Goal: Find specific page/section: Find specific page/section

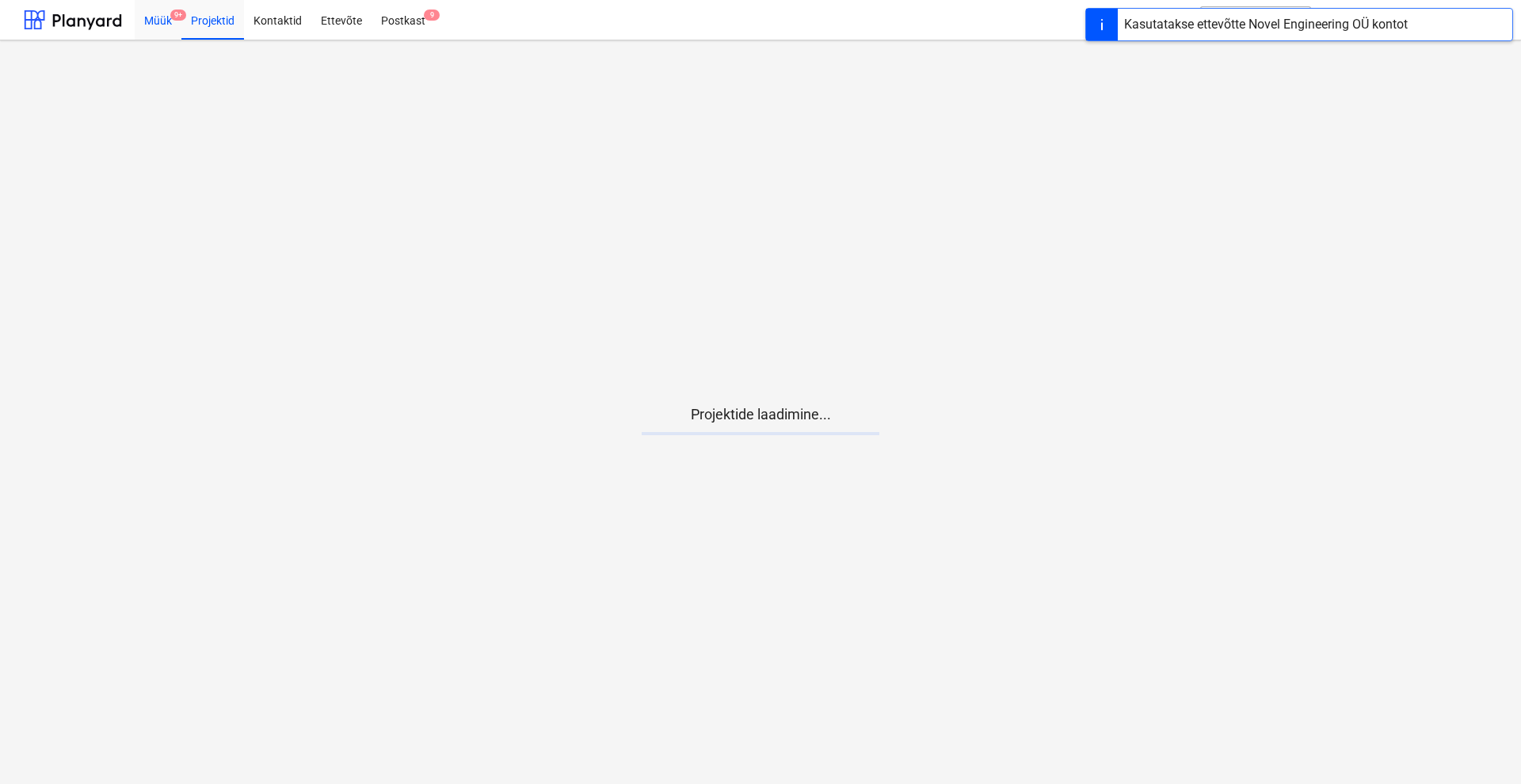
click at [163, 16] on div "Müük 9+" at bounding box center [157, 19] width 47 height 40
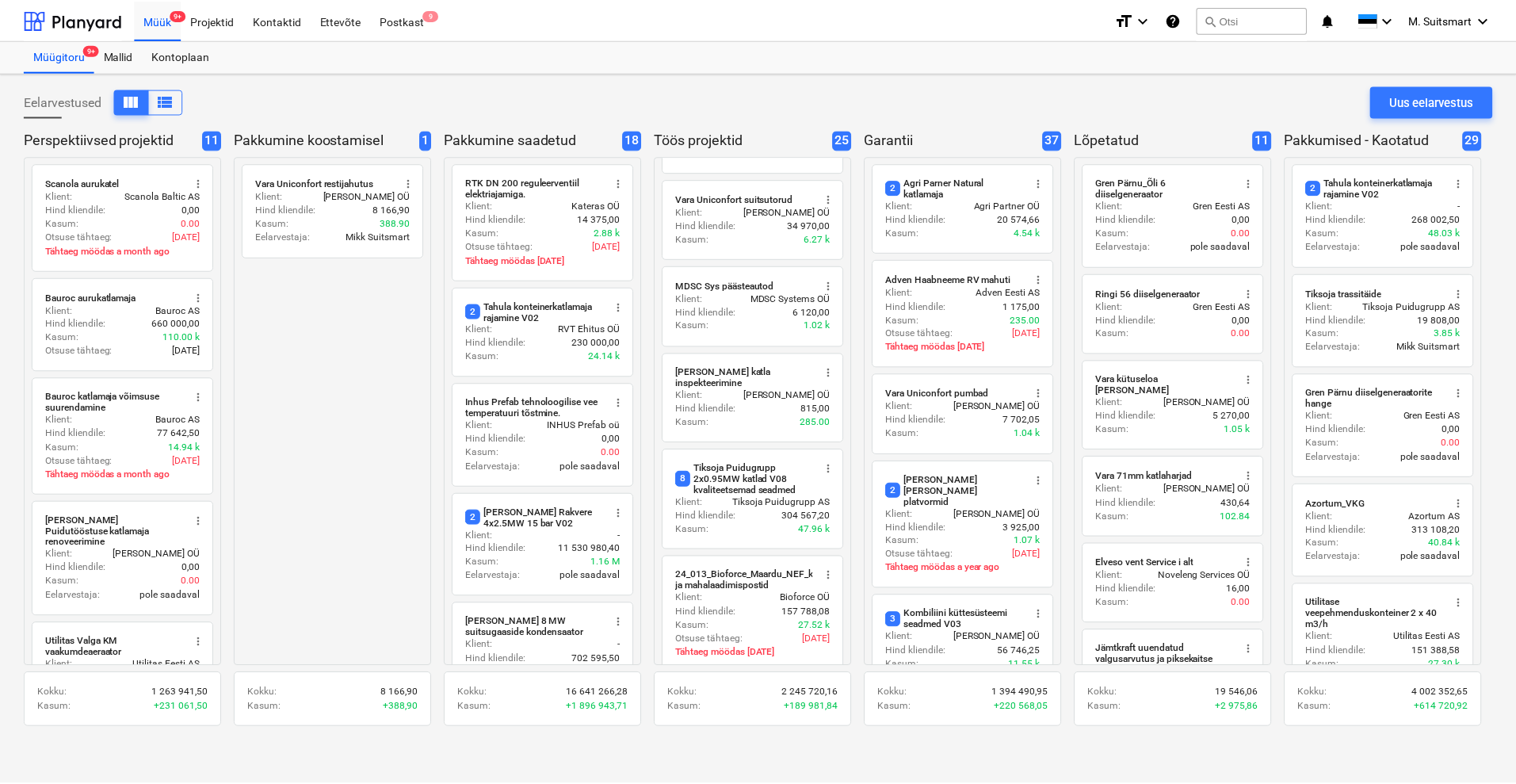
scroll to position [1761, 0]
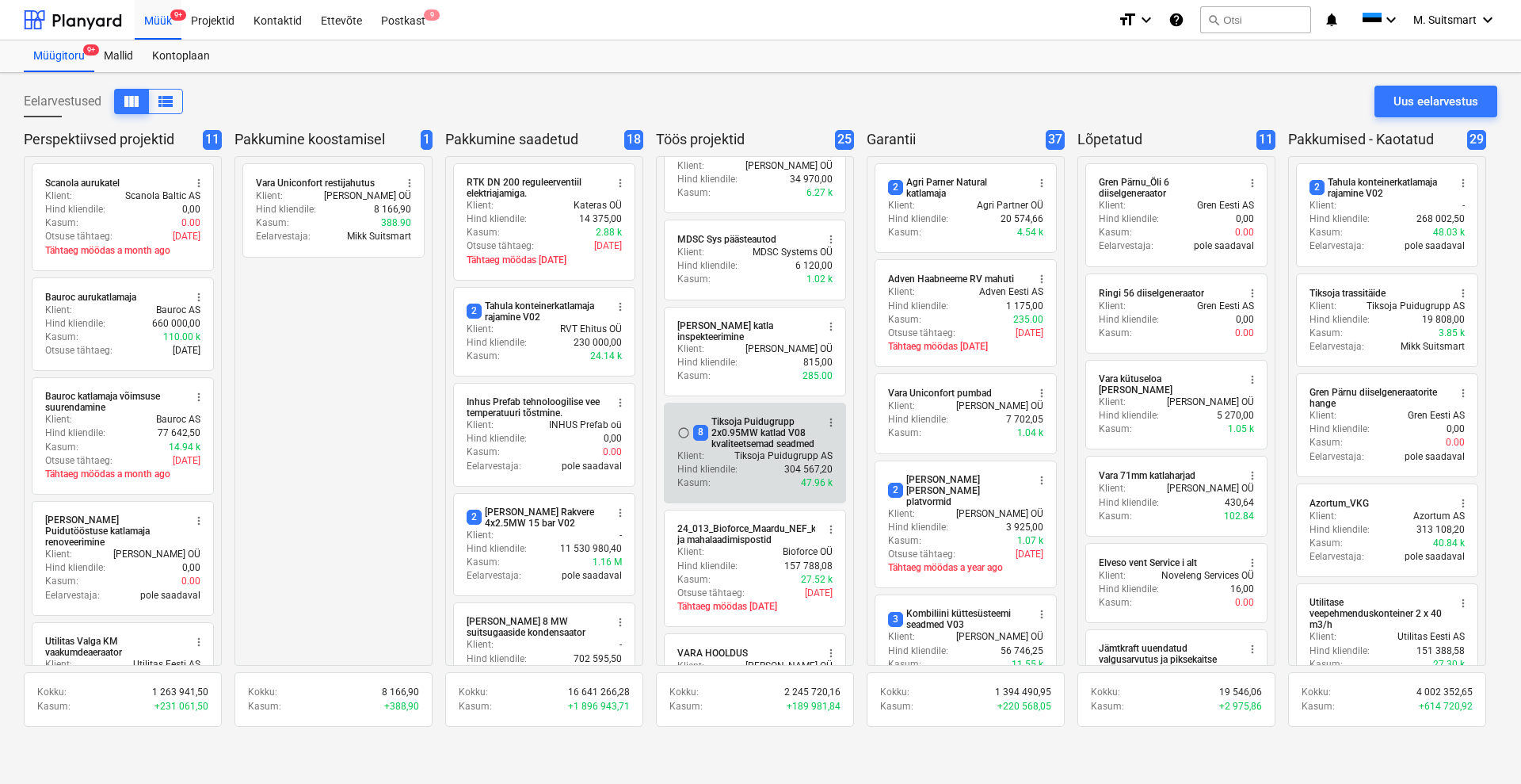
click at [715, 416] on div "8 Tiksoja Puidugrupp 2x0.95MW katlad V08 kvaliteetsemad seadmed" at bounding box center [754, 432] width 122 height 33
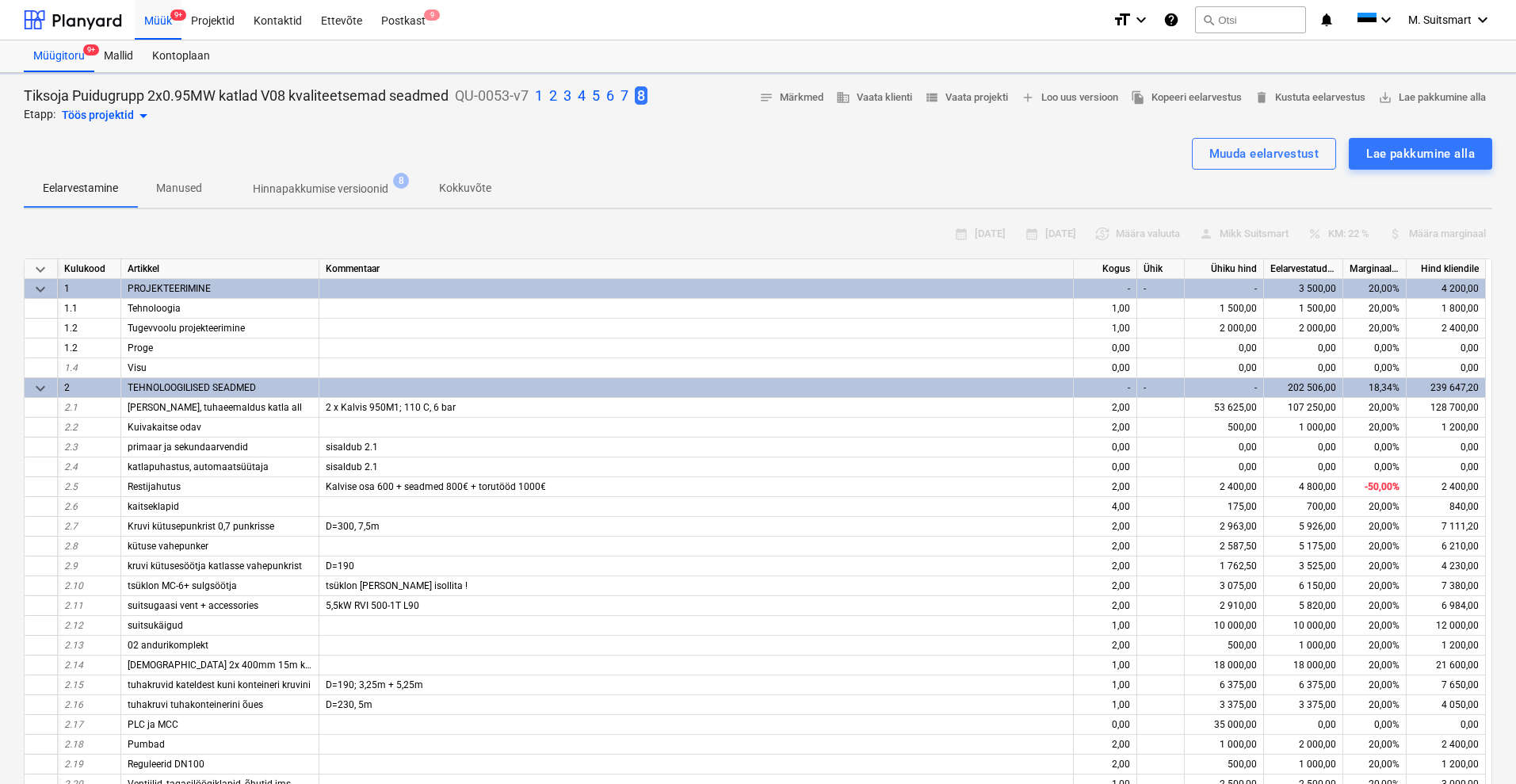
type textarea "x"
click at [955, 101] on span "view_list Vaata projekti" at bounding box center [966, 98] width 83 height 18
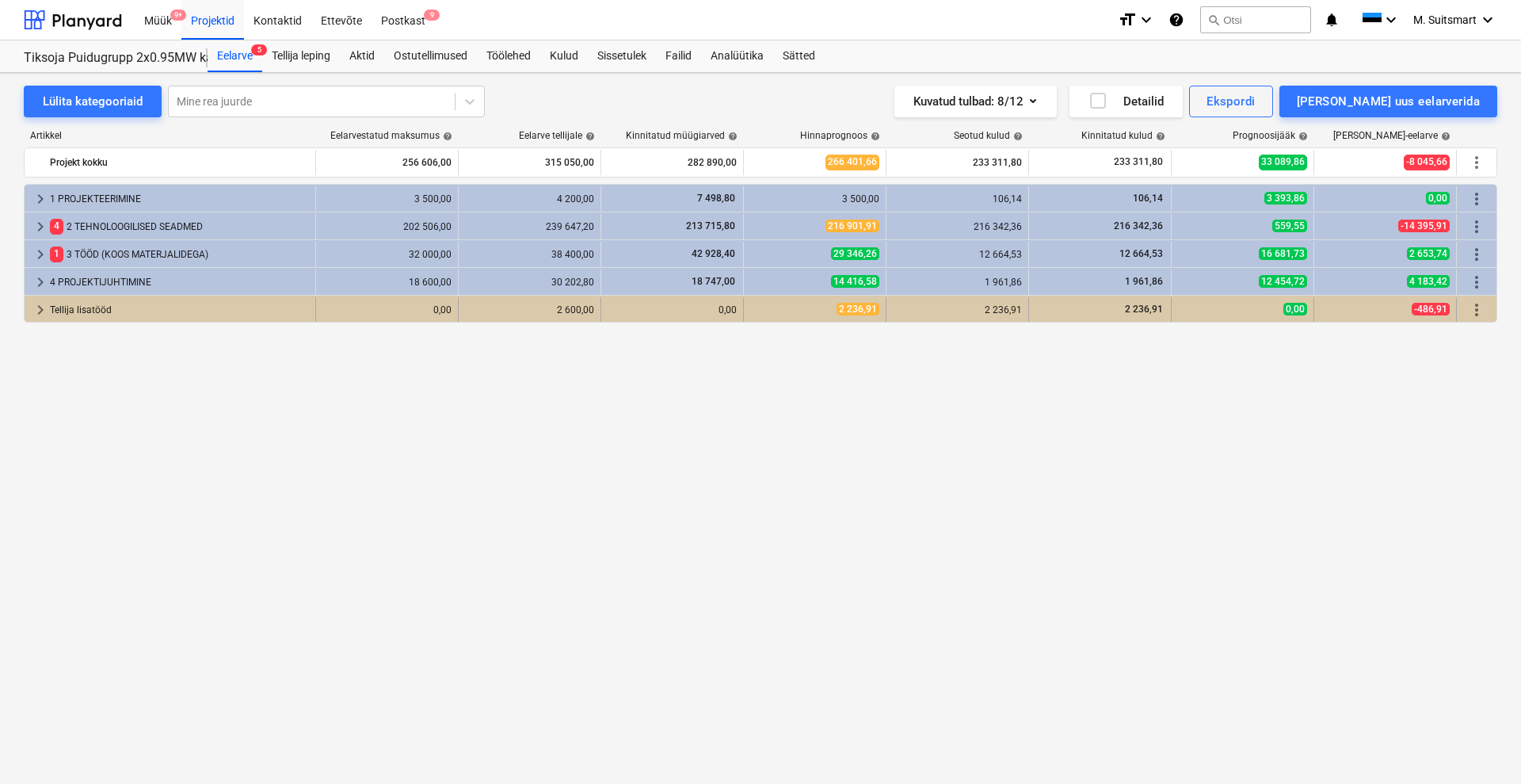
click at [39, 312] on span "keyboard_arrow_right" at bounding box center [40, 310] width 19 height 19
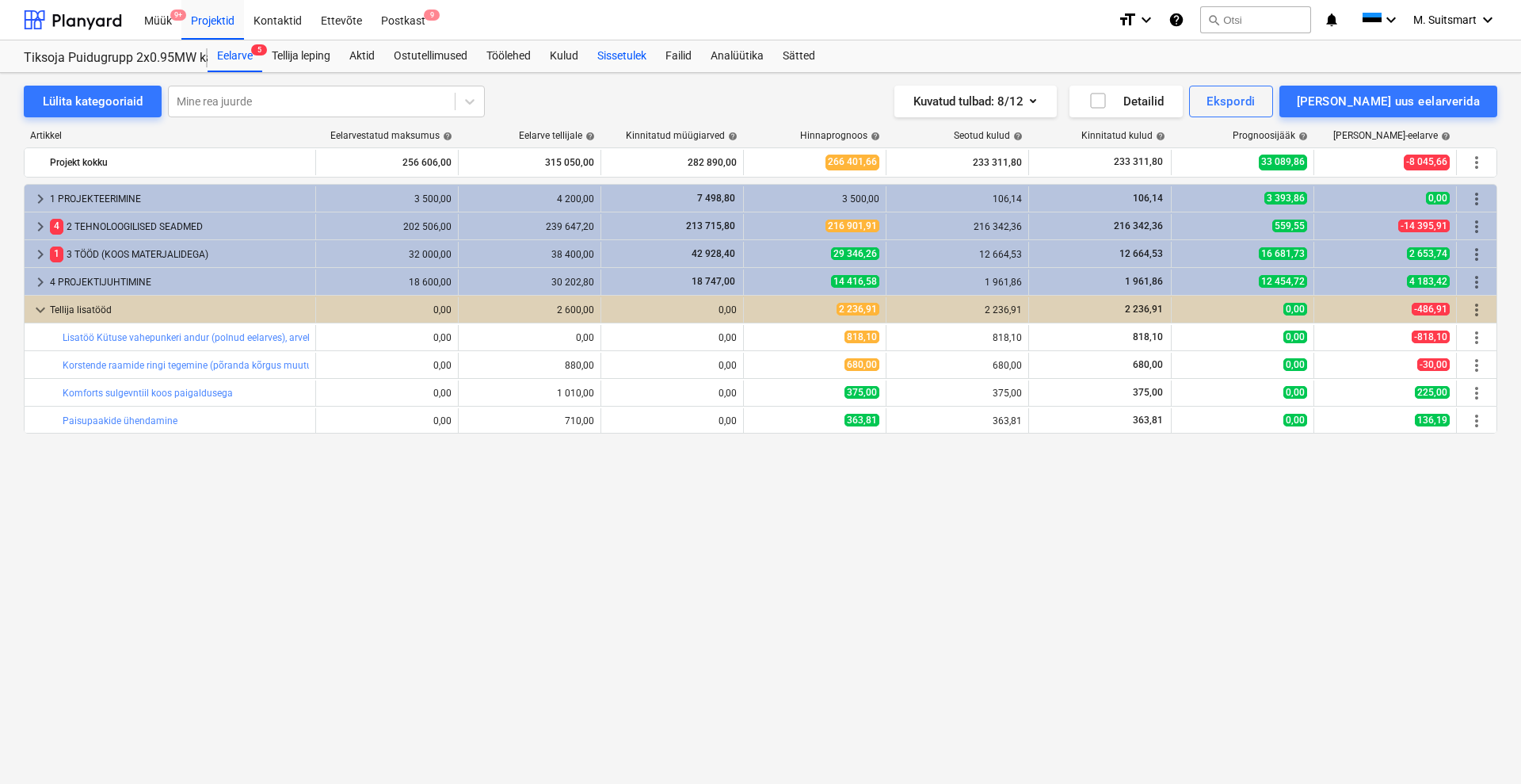
click at [612, 58] on div "Sissetulek" at bounding box center [622, 56] width 68 height 32
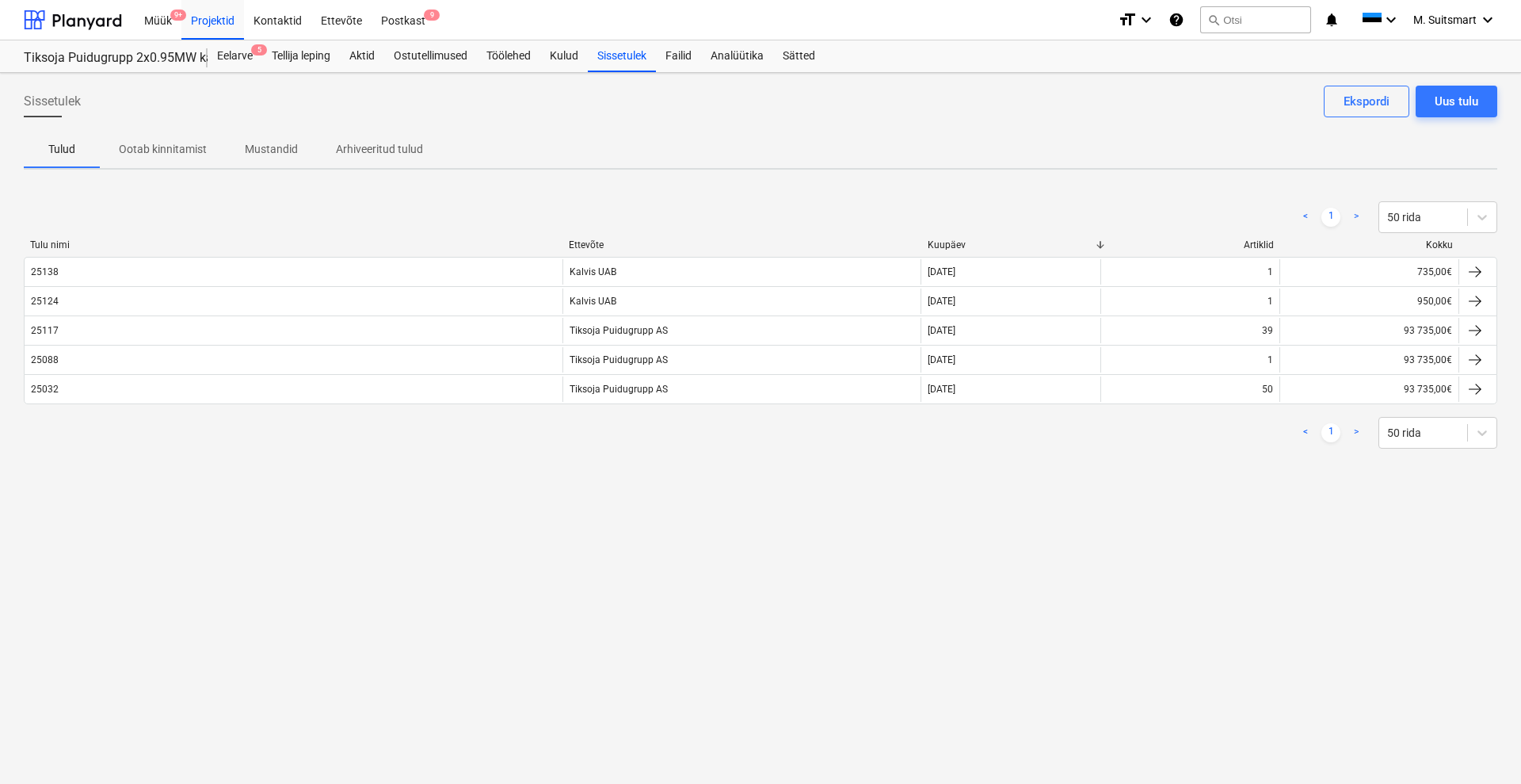
click at [539, 486] on div "Sissetulek Uus tulu Ekspordi Tulud Ootab kinnitamist Mustandid Arhiveeritud tul…" at bounding box center [760, 428] width 1521 height 710
